Goal: Task Accomplishment & Management: Complete application form

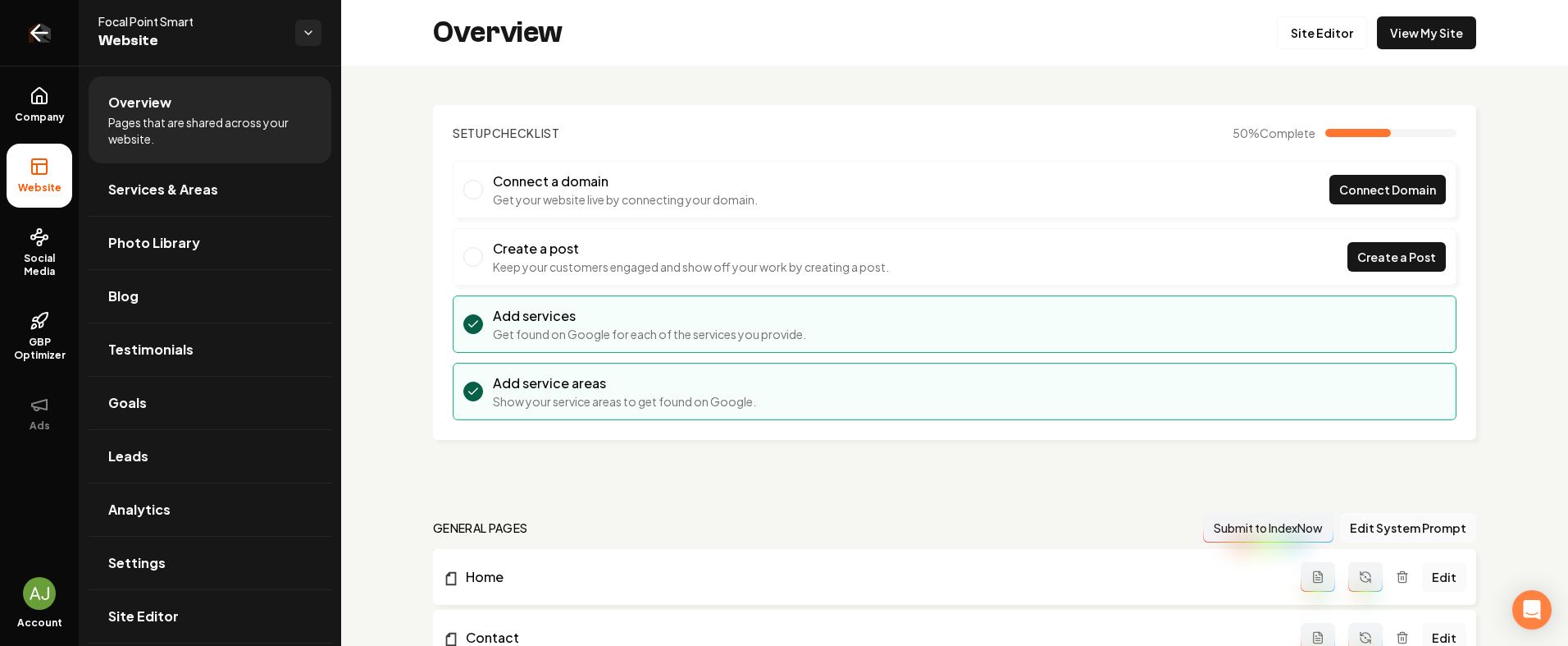
click at [27, 35] on icon "Return to dashboard" at bounding box center [38, 32] width 26 height 26
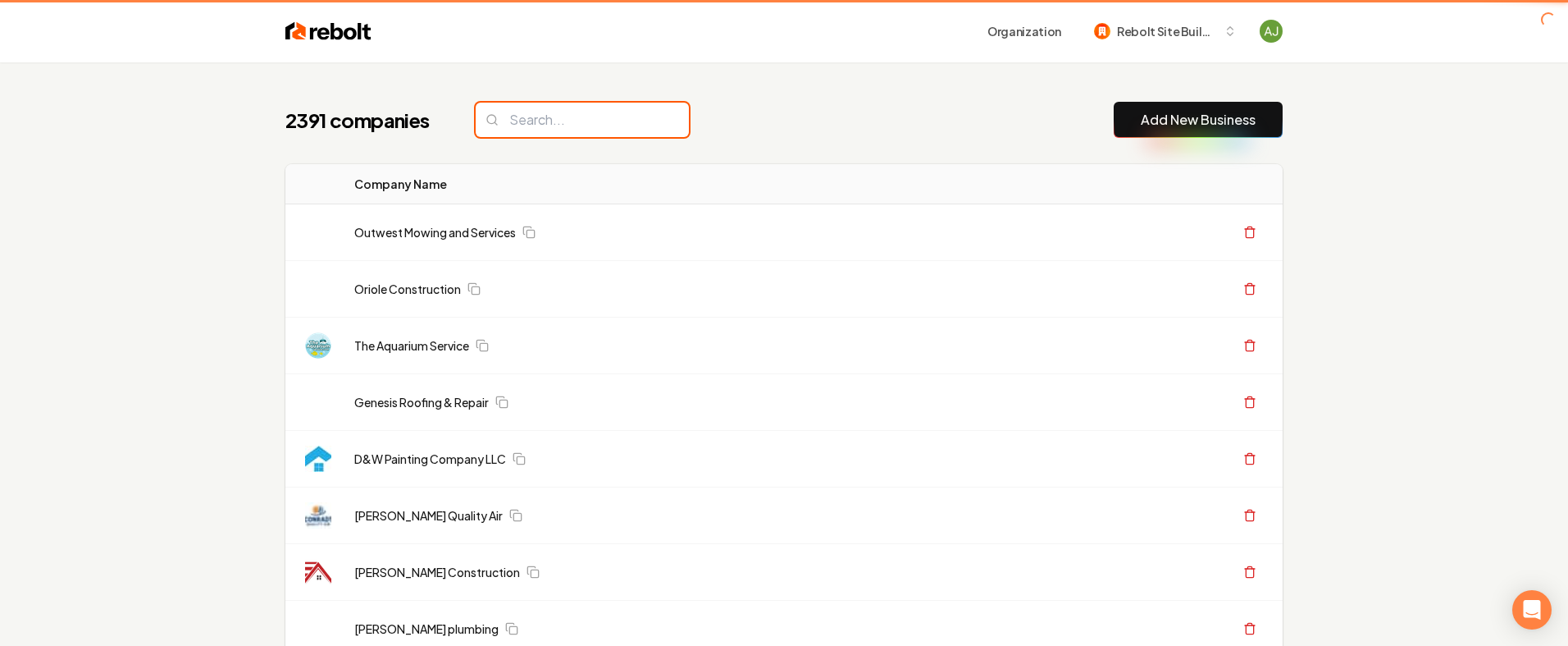
click at [549, 120] on input "search" at bounding box center [582, 120] width 213 height 35
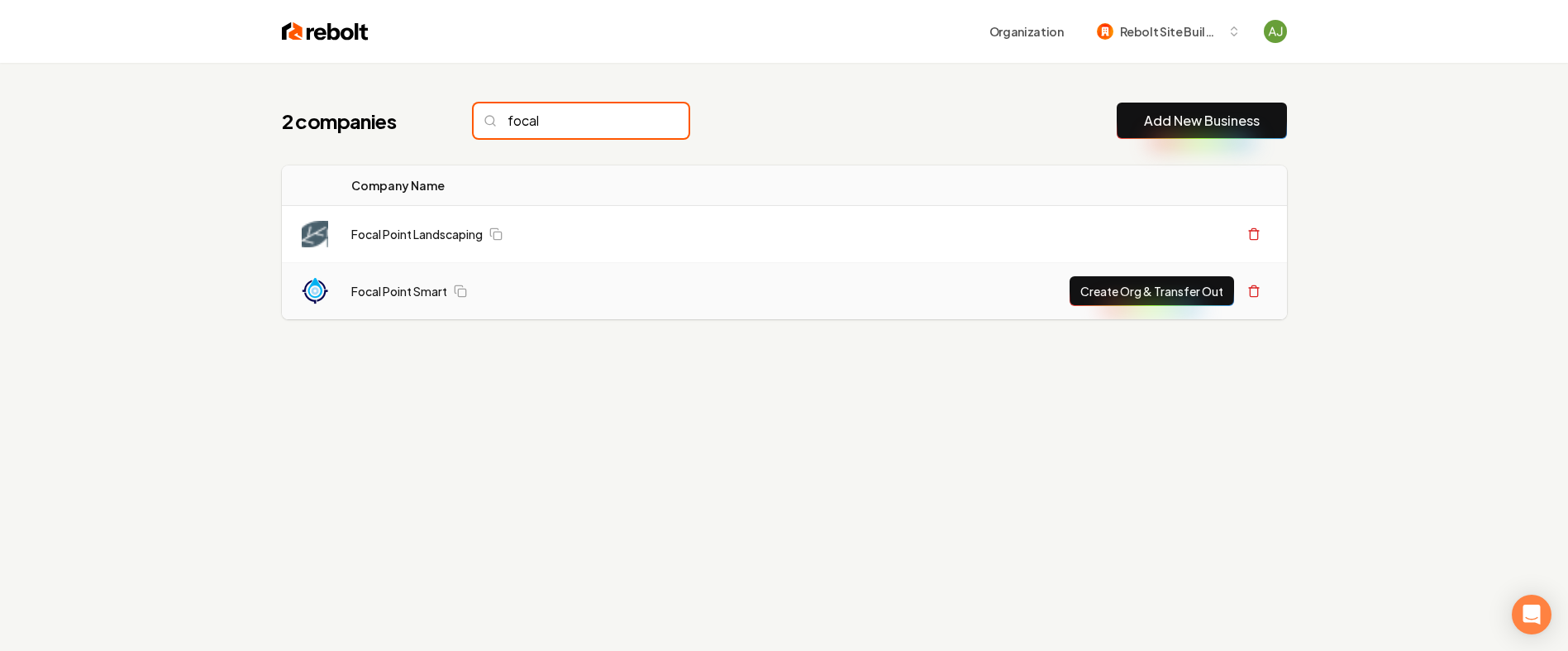
type input "focal"
click at [1124, 296] on button "Create Org & Transfer Out" at bounding box center [1152, 291] width 165 height 30
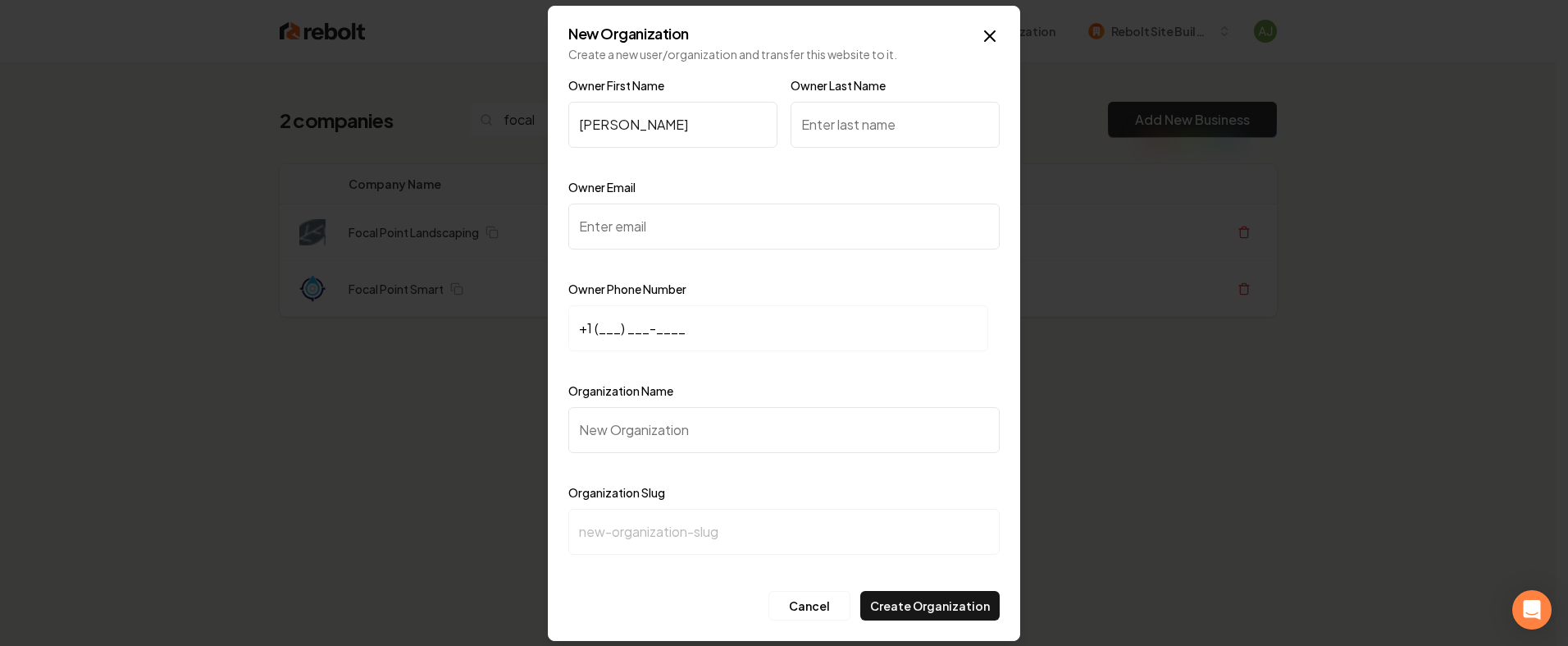
type input "[PERSON_NAME]"
click at [810, 123] on input "Owner Last Name" at bounding box center [895, 124] width 209 height 46
type input "[PERSON_NAME]"
click at [702, 197] on div "Owner Email" at bounding box center [784, 224] width 431 height 96
click at [695, 211] on input "Owner Email" at bounding box center [784, 226] width 431 height 46
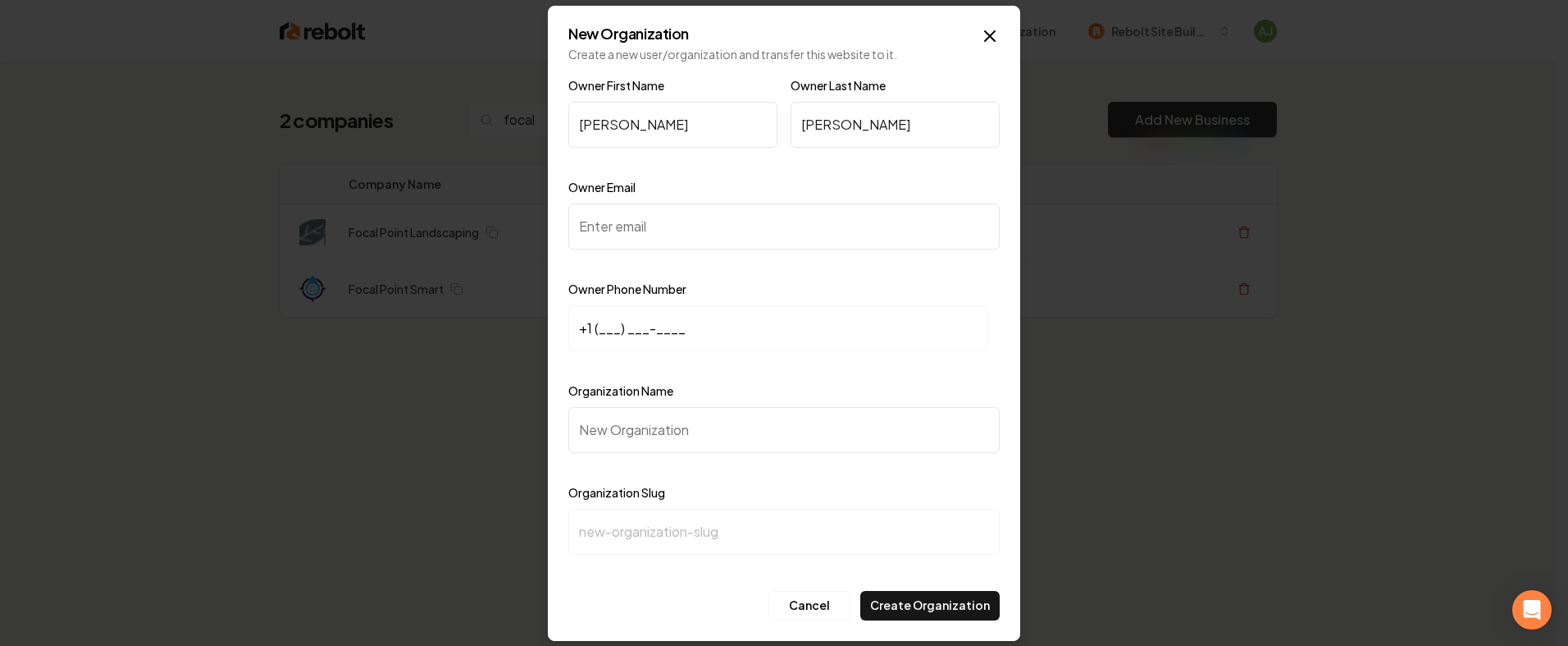
paste input "[PERSON_NAME][EMAIL_ADDRESS][DOMAIN_NAME]"
type input "[PERSON_NAME][EMAIL_ADDRESS][DOMAIN_NAME]"
